Goal: Find specific page/section: Find specific page/section

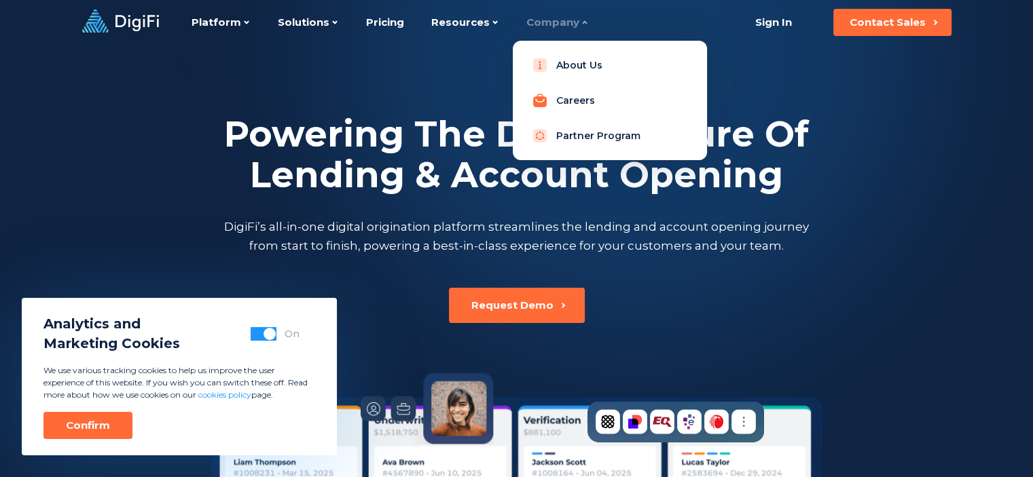
click at [568, 97] on link "Careers" at bounding box center [609, 100] width 172 height 27
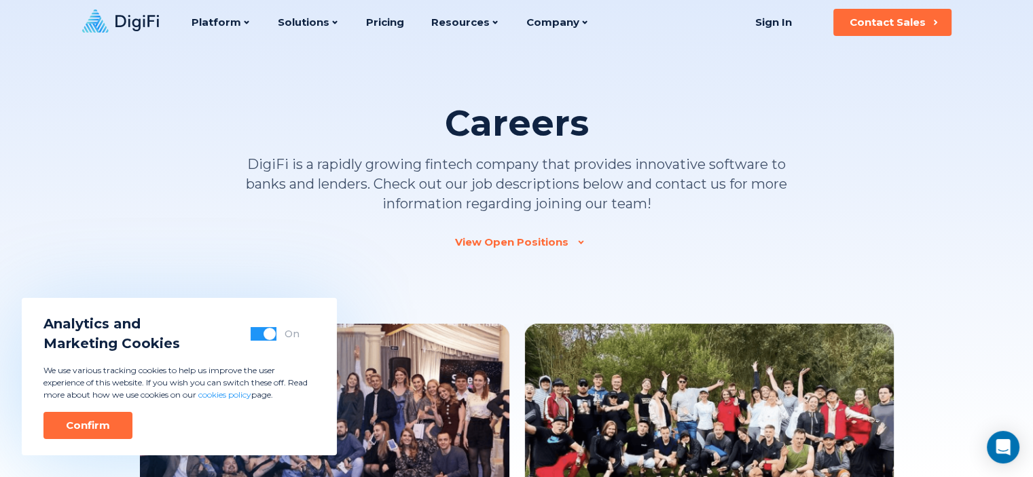
click at [578, 242] on div at bounding box center [580, 242] width 4 height 4
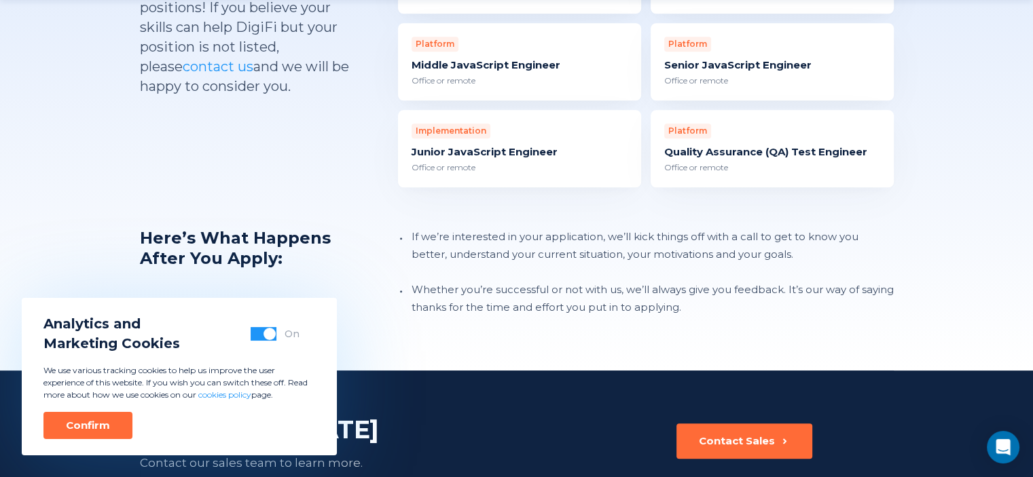
scroll to position [1619, 0]
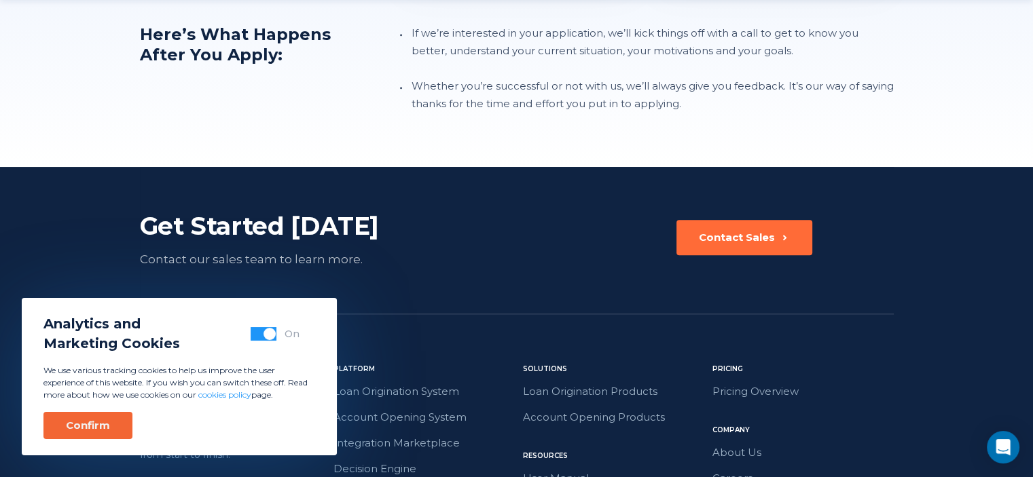
click at [106, 423] on div "Confirm" at bounding box center [88, 426] width 44 height 14
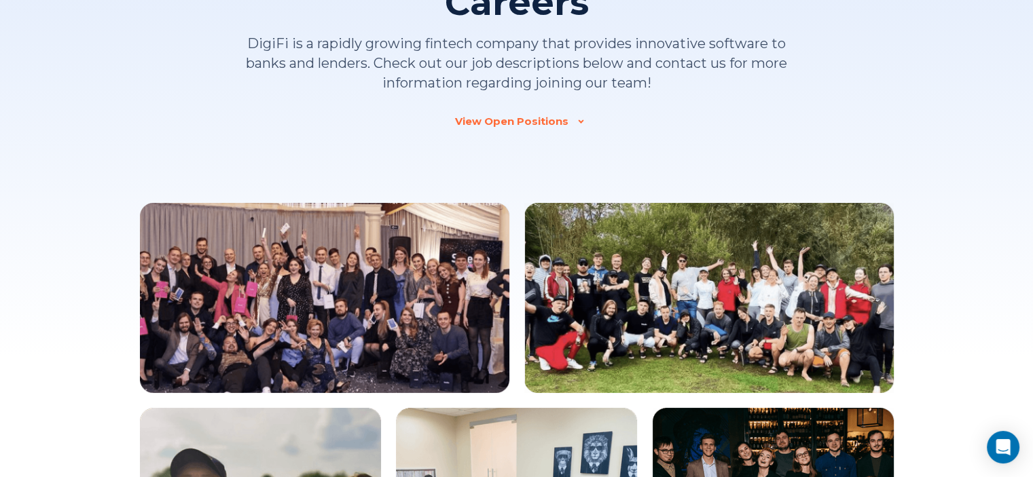
scroll to position [0, 0]
